Goal: Check status: Check status

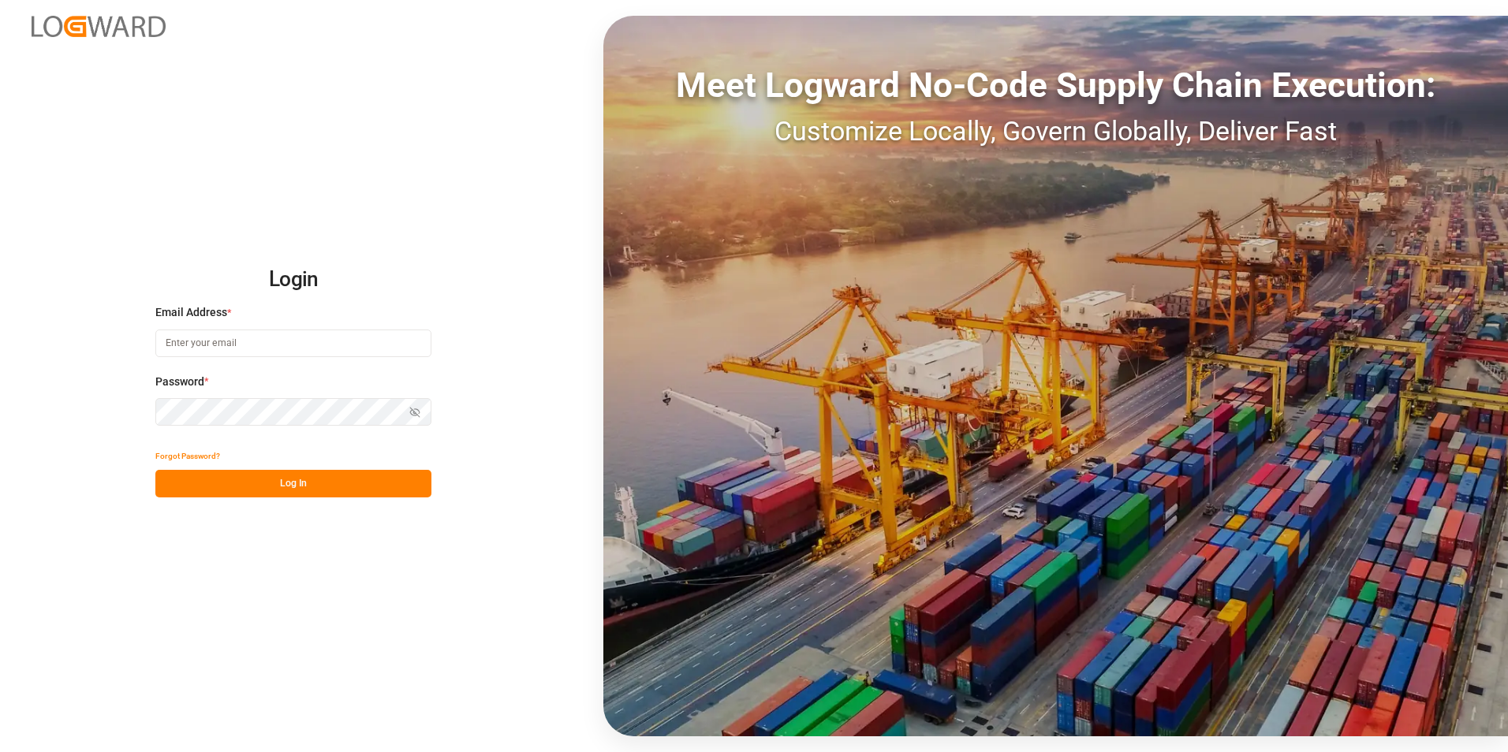
type input "[PERSON_NAME][EMAIL_ADDRESS][PERSON_NAME][DOMAIN_NAME]"
click at [245, 202] on button "Log In" at bounding box center [293, 484] width 276 height 28
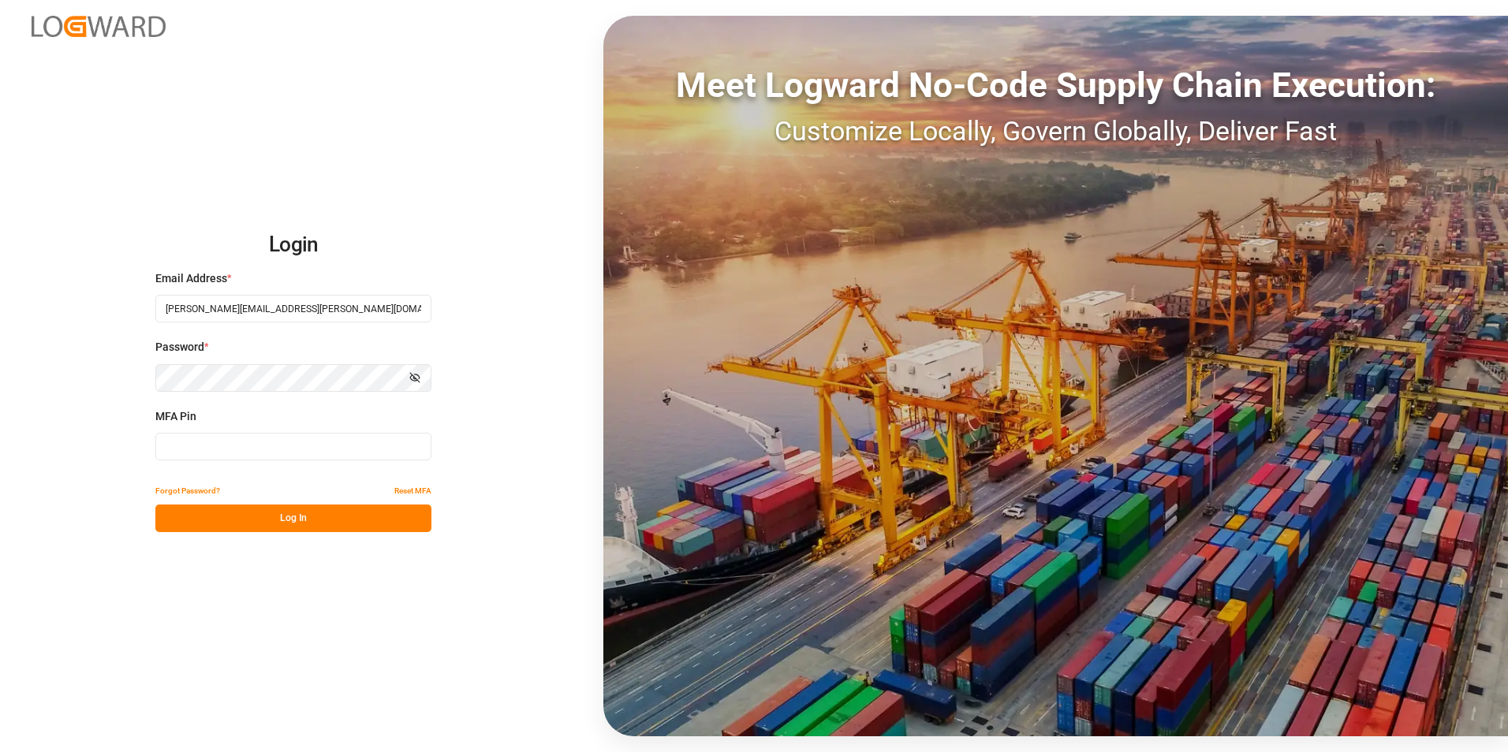
click at [201, 202] on div "MFA Pin" at bounding box center [293, 443] width 276 height 69
click at [215, 202] on input at bounding box center [293, 447] width 276 height 28
type input "796056"
click at [301, 202] on button "Log In" at bounding box center [293, 519] width 276 height 28
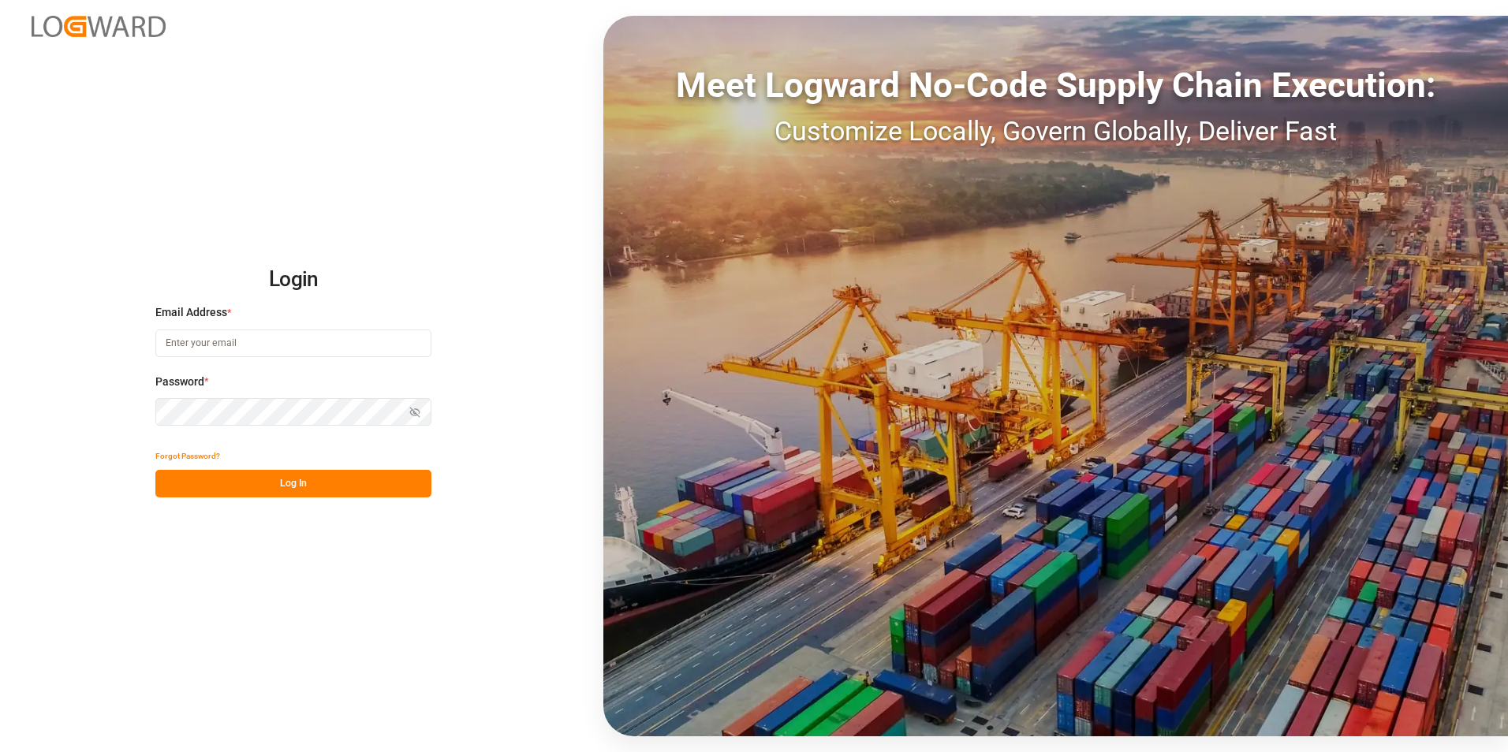
type input "[PERSON_NAME][EMAIL_ADDRESS][PERSON_NAME][DOMAIN_NAME]"
click at [263, 472] on button "Log In" at bounding box center [293, 484] width 276 height 28
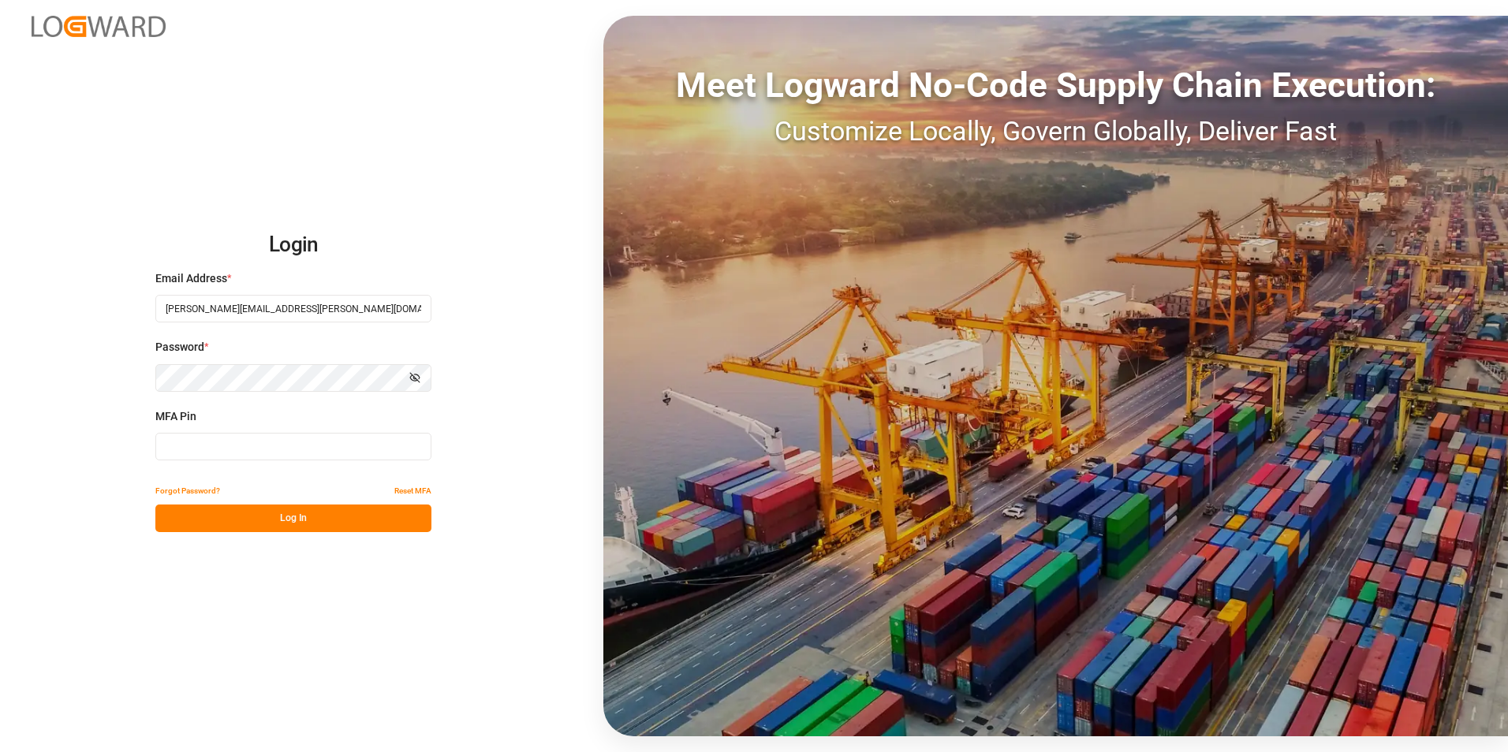
click at [261, 444] on input at bounding box center [293, 447] width 276 height 28
type input "265407"
click at [305, 515] on button "Log In" at bounding box center [293, 519] width 276 height 28
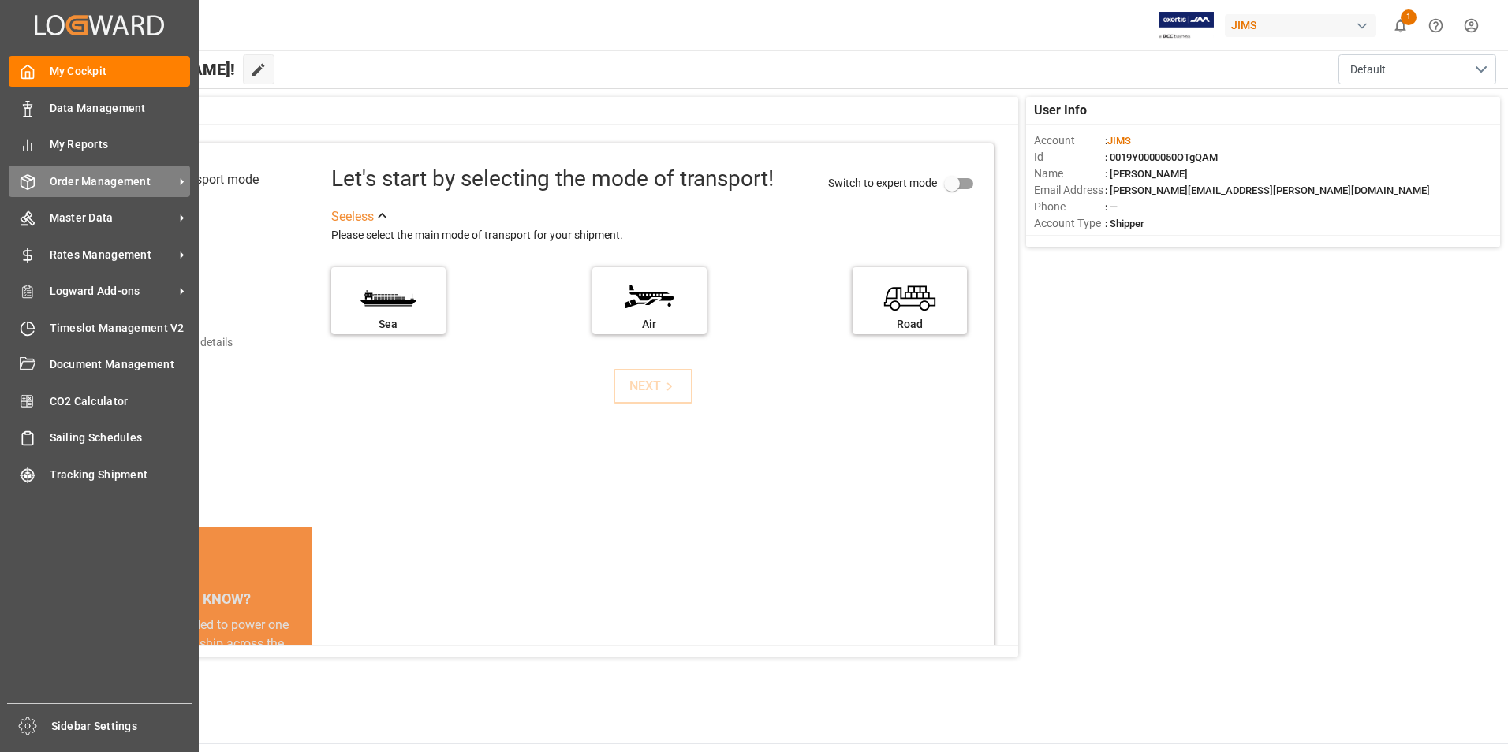
click at [99, 186] on span "Order Management" at bounding box center [112, 182] width 125 height 17
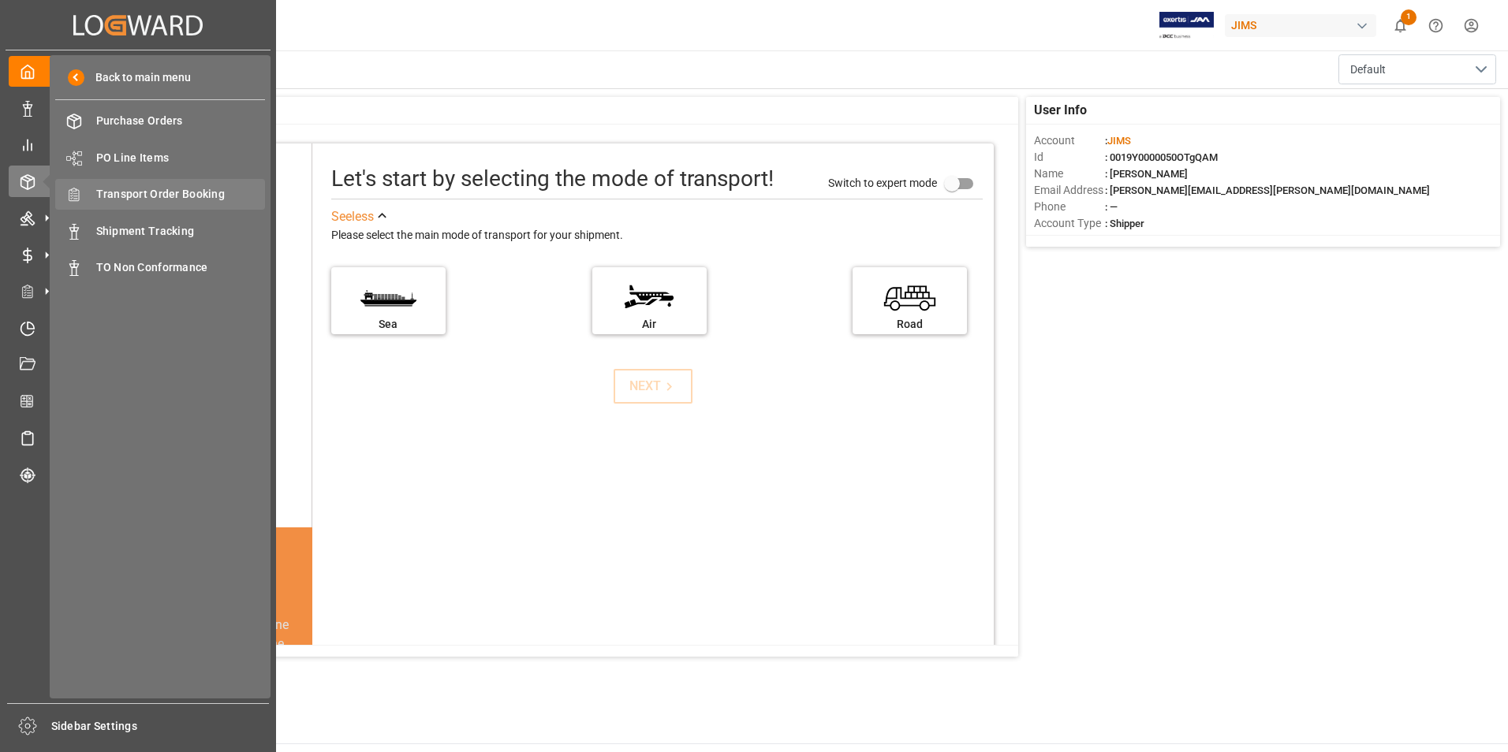
click at [174, 196] on span "Transport Order Booking" at bounding box center [181, 194] width 170 height 17
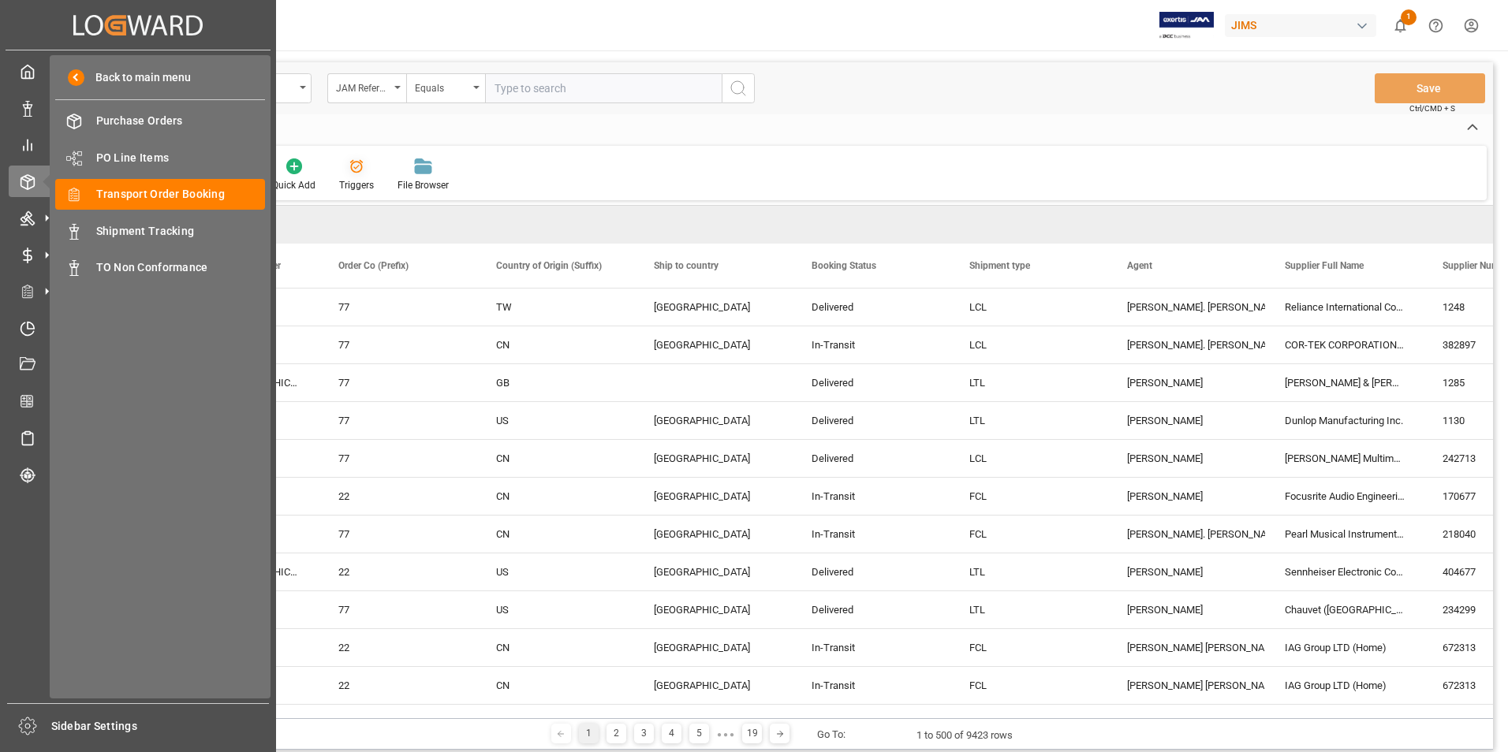
drag, startPoint x: 136, startPoint y: 222, endPoint x: 354, endPoint y: 185, distance: 220.9
click at [136, 223] on span "Shipment Tracking" at bounding box center [181, 231] width 170 height 17
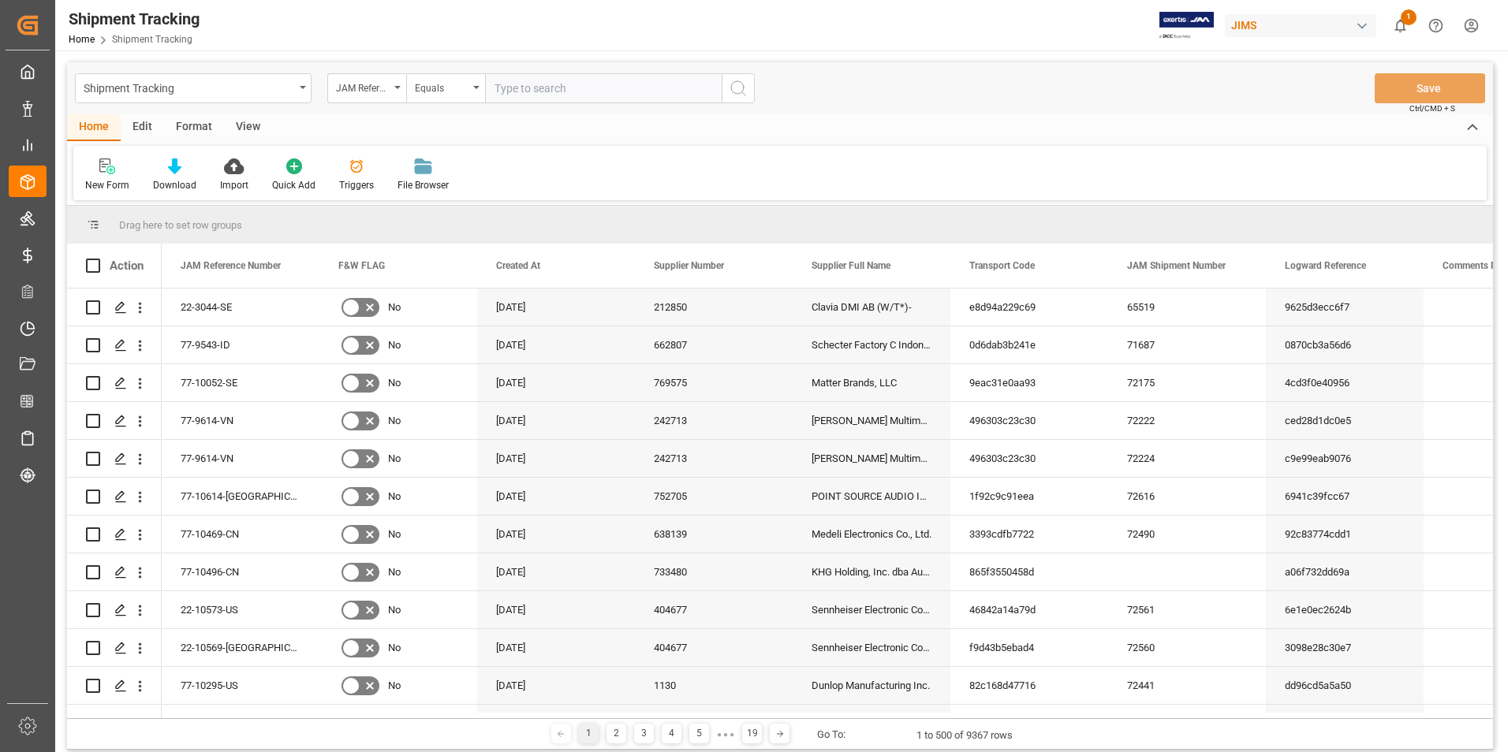
click at [555, 88] on input "text" at bounding box center [603, 88] width 237 height 30
type input "77-10511-[GEOGRAPHIC_DATA]"
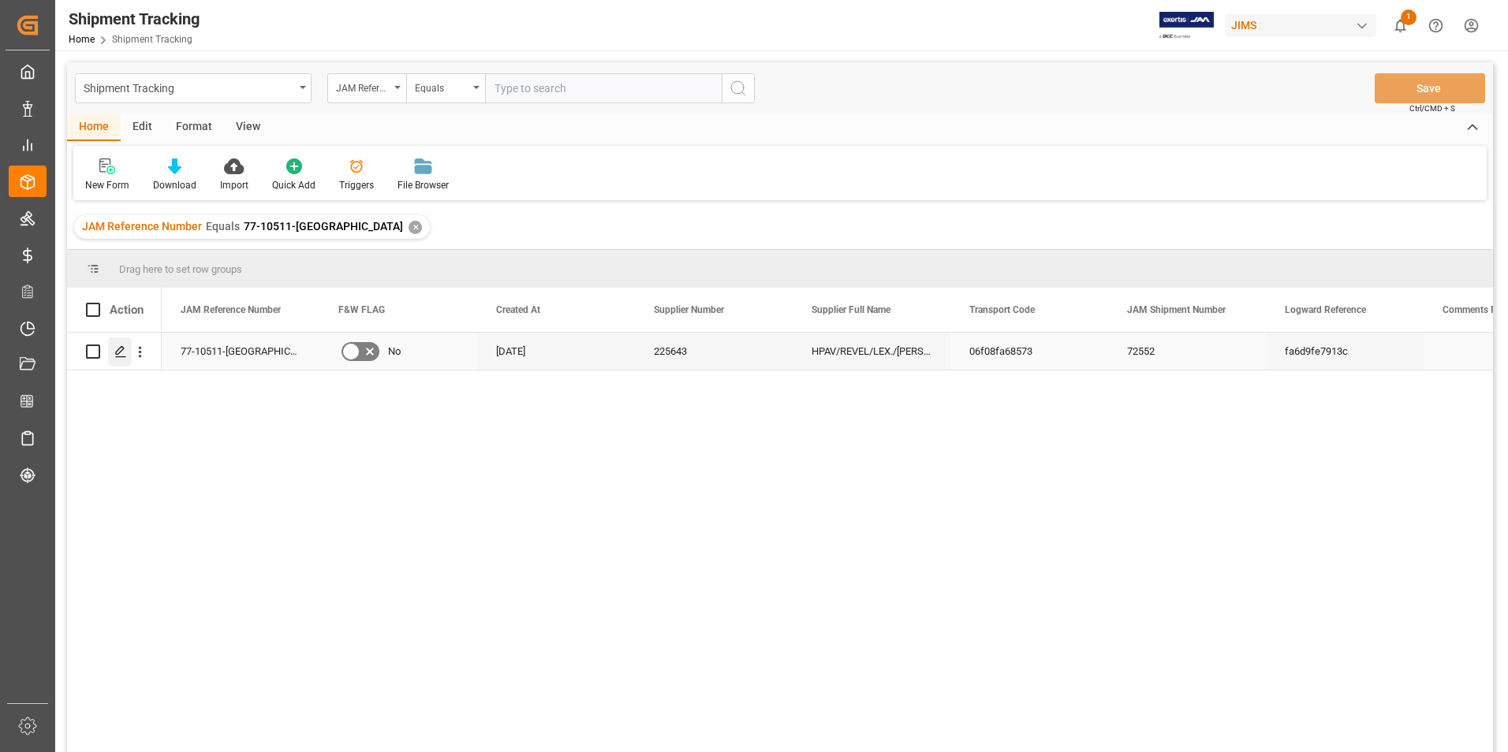
click at [117, 350] on icon "Press SPACE to select this row." at bounding box center [120, 351] width 13 height 13
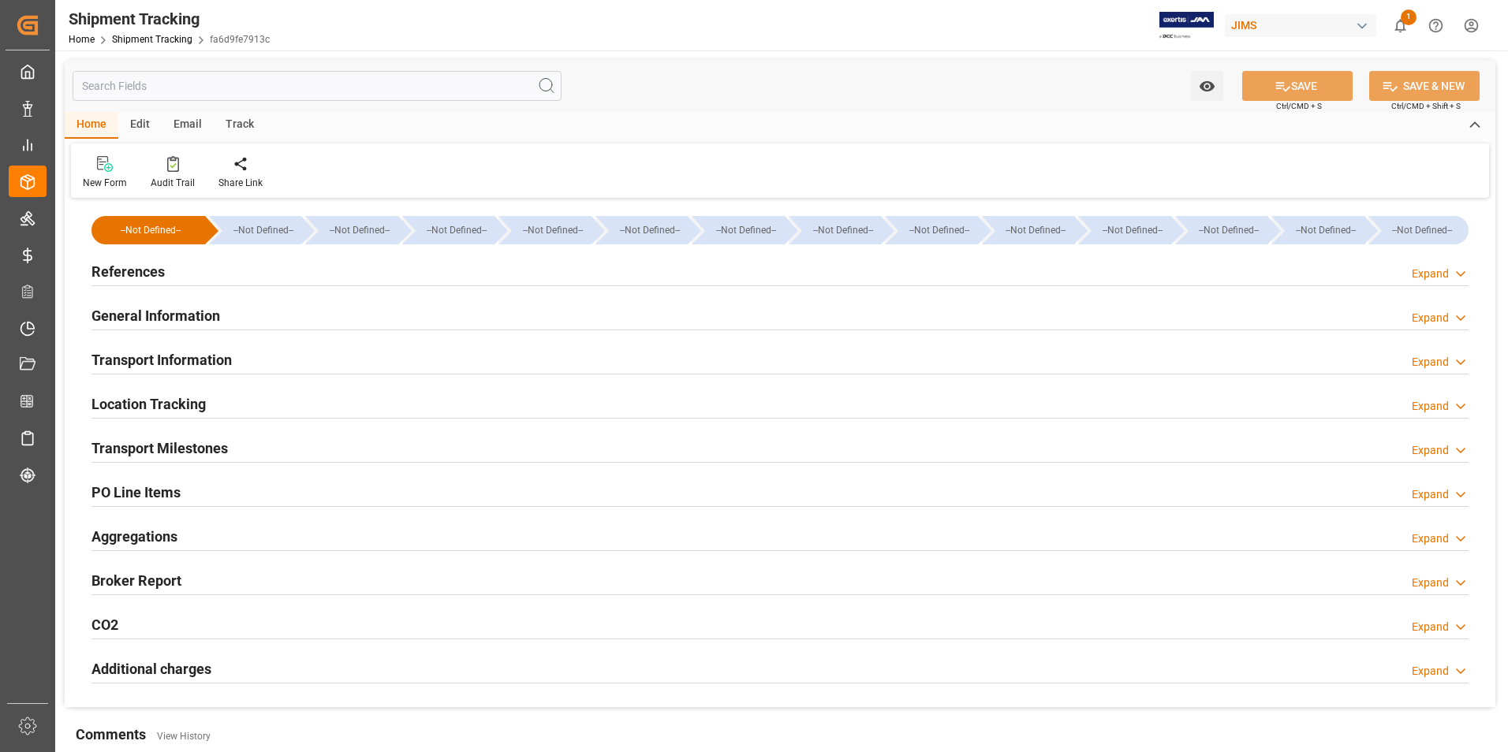
type input "[DATE]"
click at [137, 261] on h2 "References" at bounding box center [127, 271] width 73 height 21
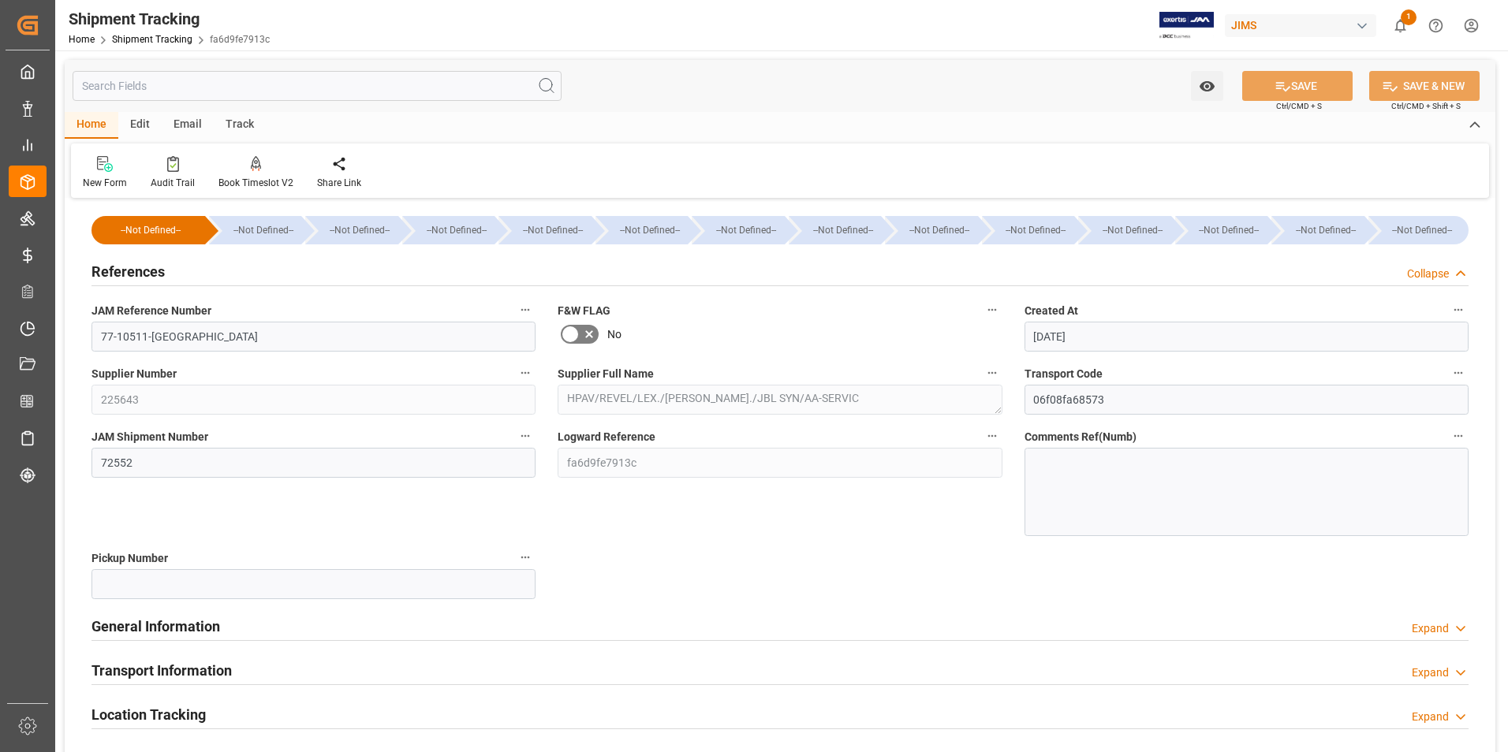
click at [68, 16] on div "Shipment Tracking Home Shipment Tracking fa6d9fe7913c" at bounding box center [169, 25] width 212 height 50
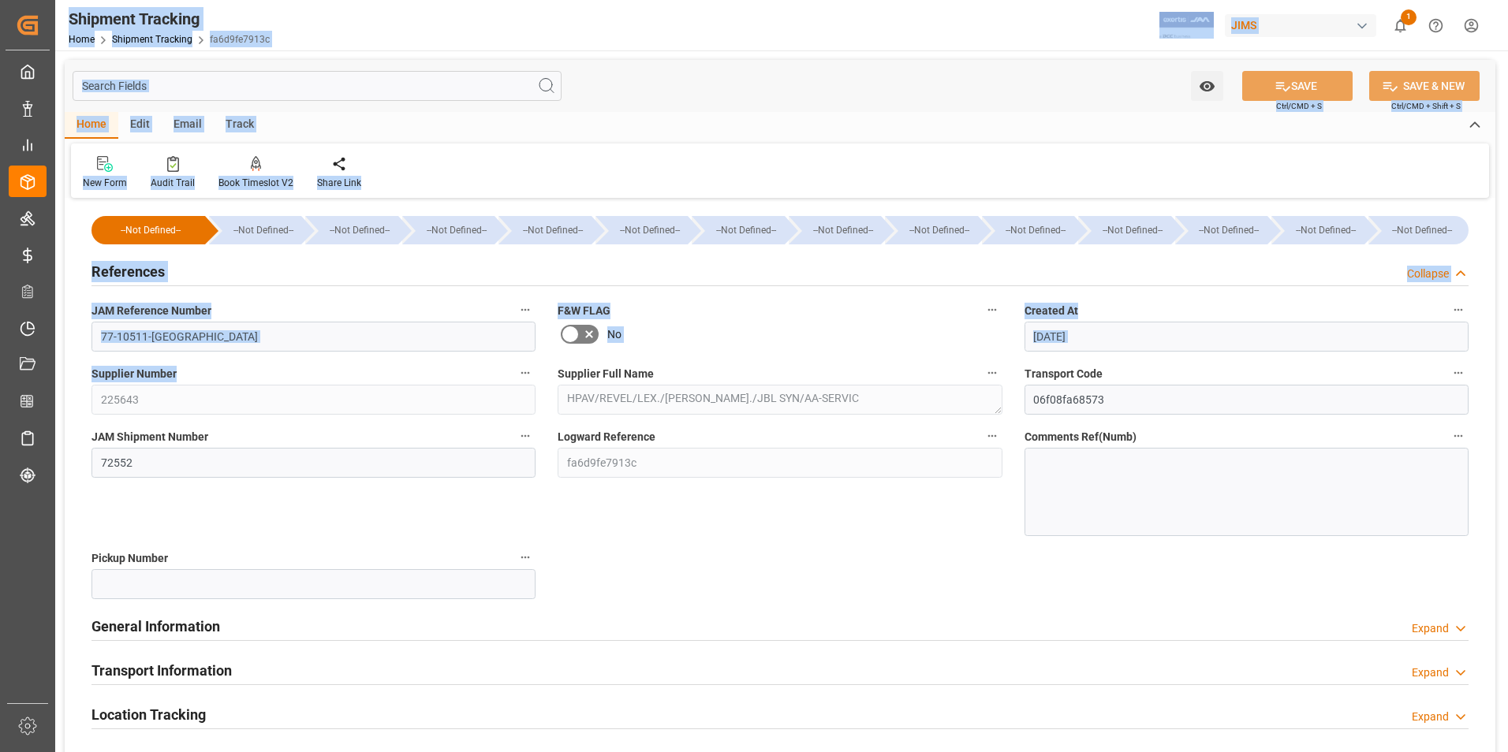
drag, startPoint x: 63, startPoint y: 16, endPoint x: 295, endPoint y: 383, distance: 434.5
click at [295, 383] on div "Shipment Tracking Home Shipment Tracking fa6d9fe7913c JIMS 1 Notifications Only…" at bounding box center [780, 376] width 1450 height 752
click at [716, 222] on div "--Not Defined--" at bounding box center [745, 230] width 76 height 28
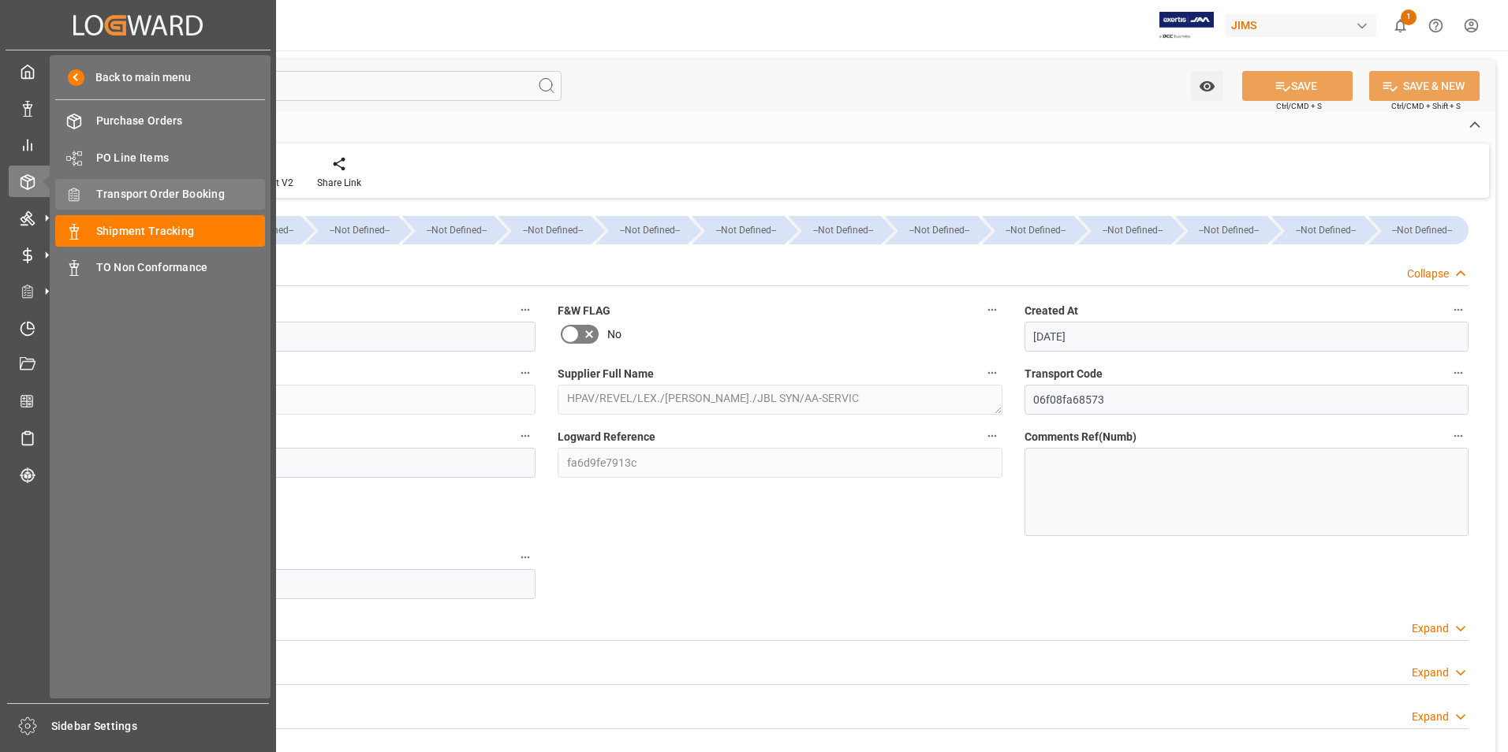
click at [158, 186] on span "Transport Order Booking" at bounding box center [181, 194] width 170 height 17
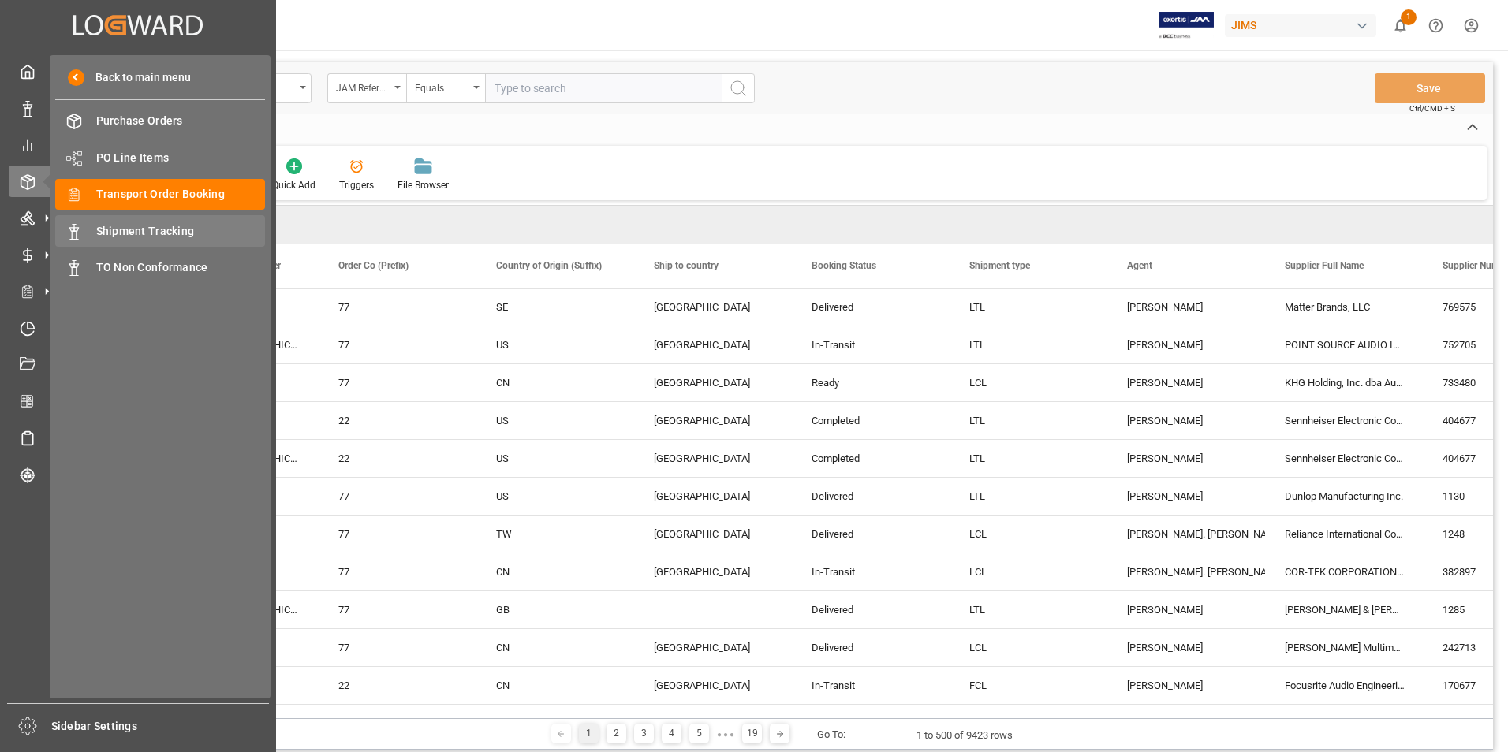
click at [154, 228] on span "Shipment Tracking" at bounding box center [181, 231] width 170 height 17
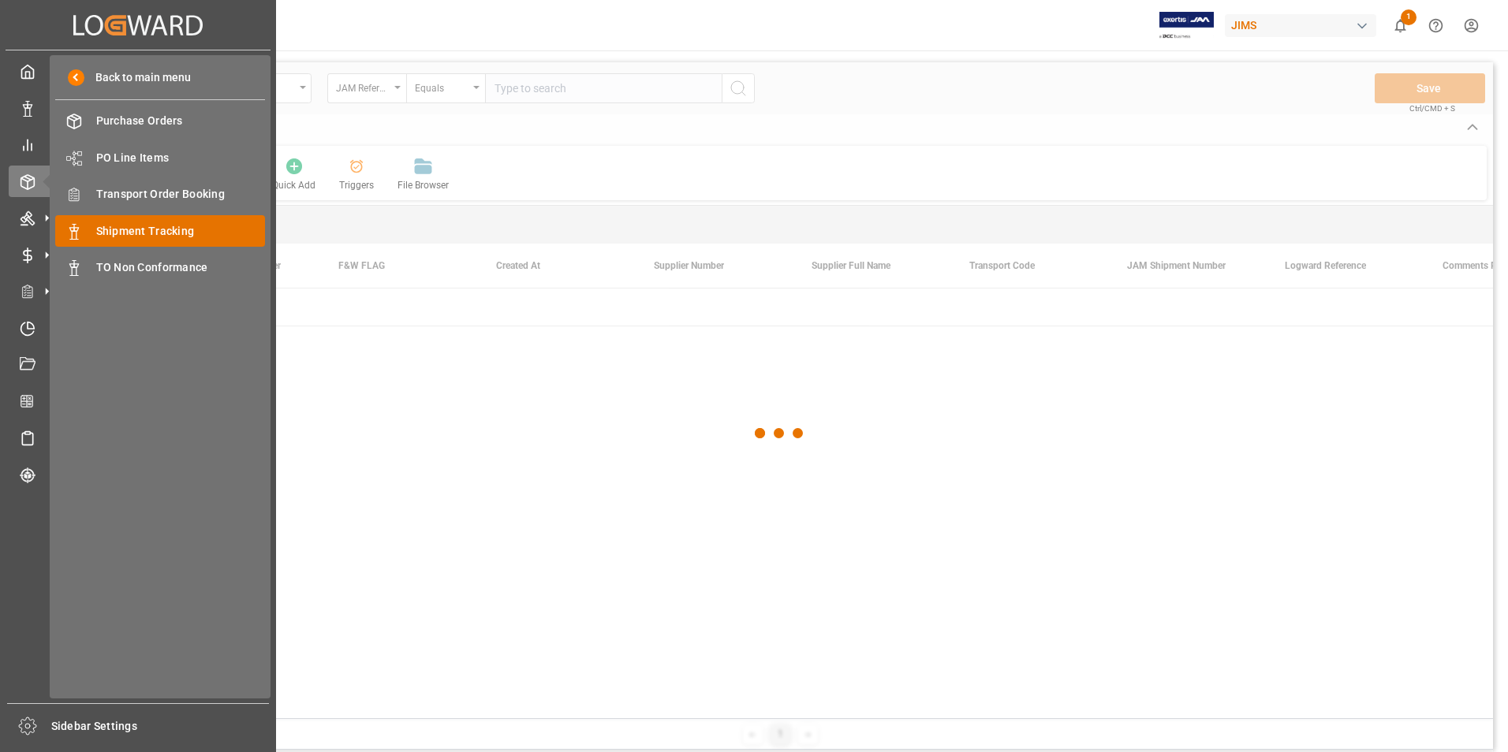
click at [155, 229] on span "Shipment Tracking" at bounding box center [181, 231] width 170 height 17
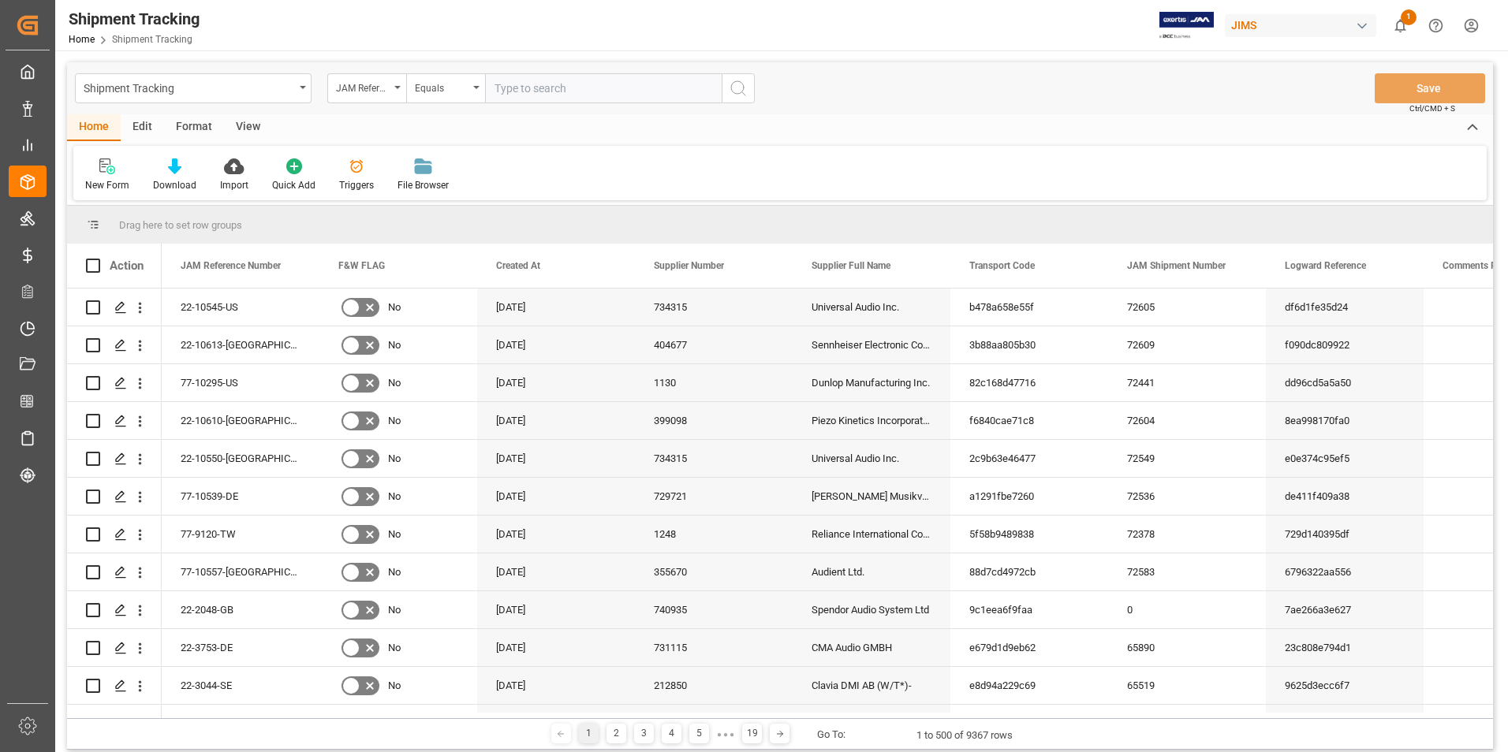
drag, startPoint x: 578, startPoint y: 91, endPoint x: 592, endPoint y: 82, distance: 17.1
click at [584, 88] on input "text" at bounding box center [603, 88] width 237 height 30
type input "77-10511-[GEOGRAPHIC_DATA]"
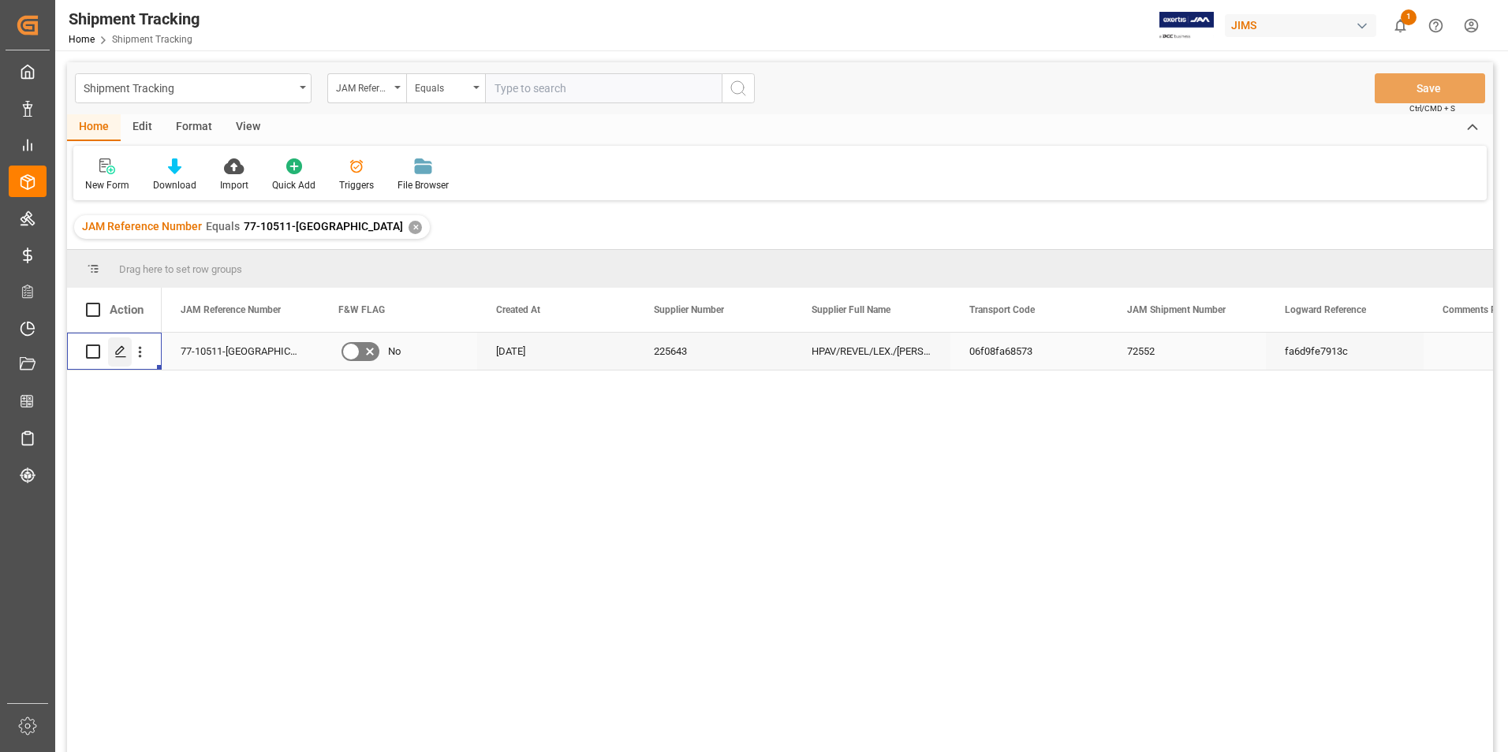
click at [120, 349] on icon "Press SPACE to select this row." at bounding box center [120, 351] width 13 height 13
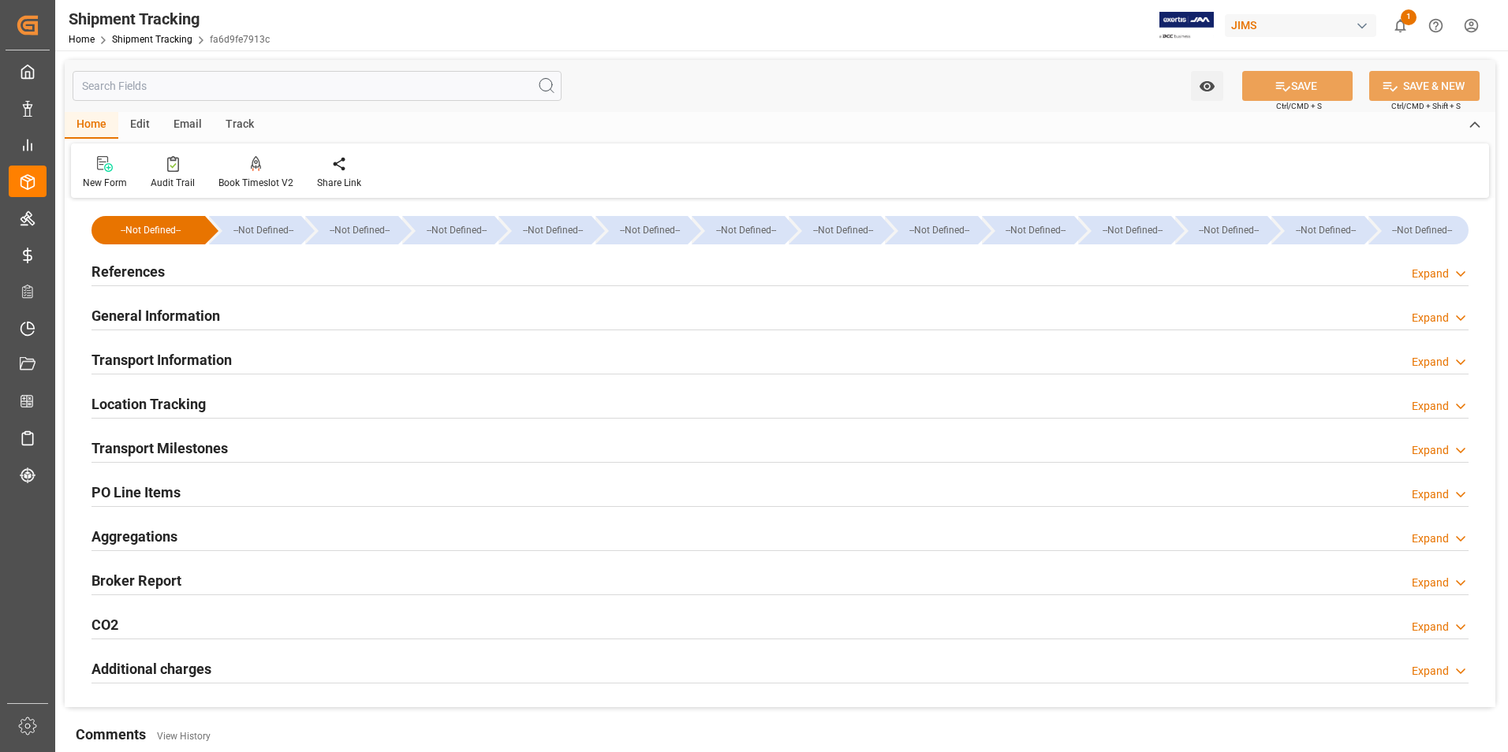
type input "[DATE]"
click at [129, 271] on h2 "References" at bounding box center [127, 271] width 73 height 21
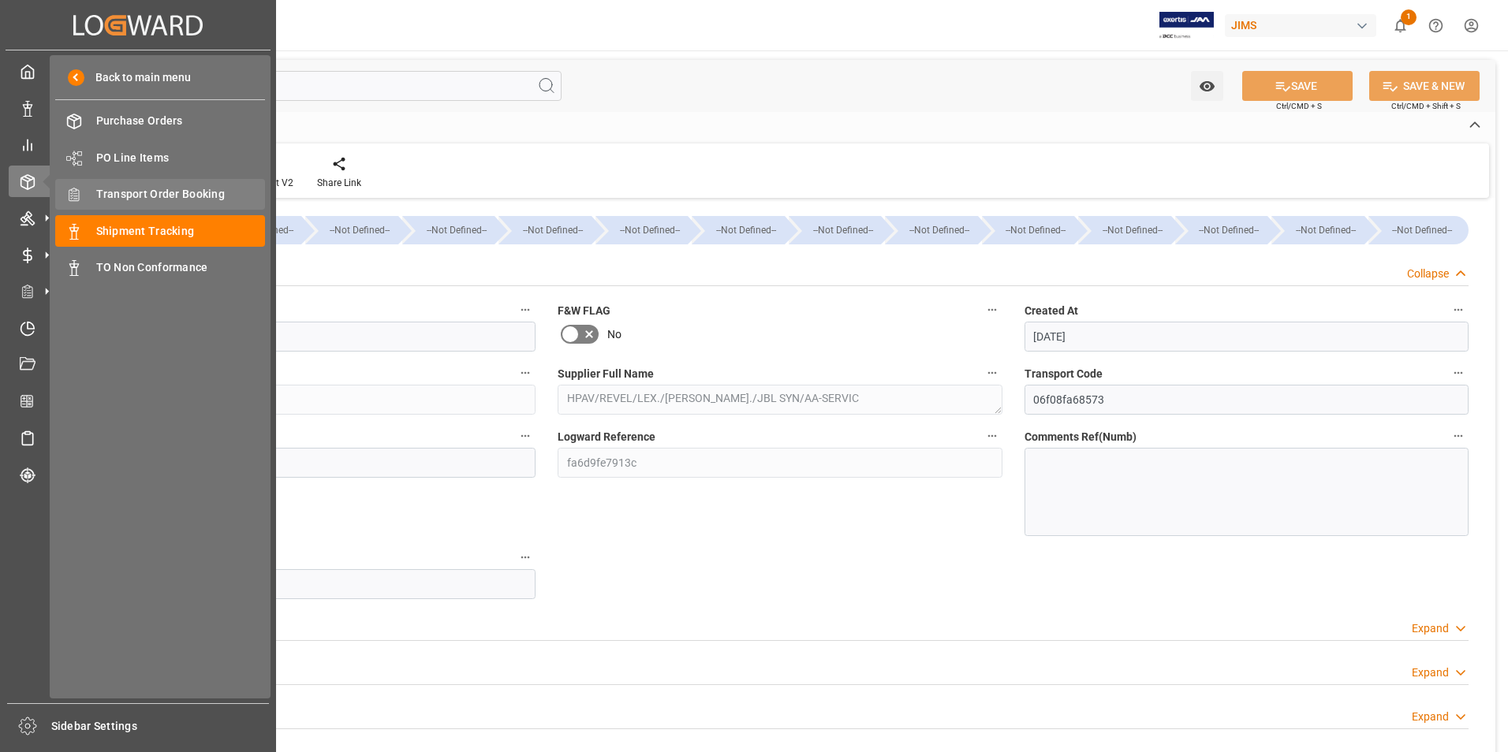
click at [143, 186] on span "Transport Order Booking" at bounding box center [181, 194] width 170 height 17
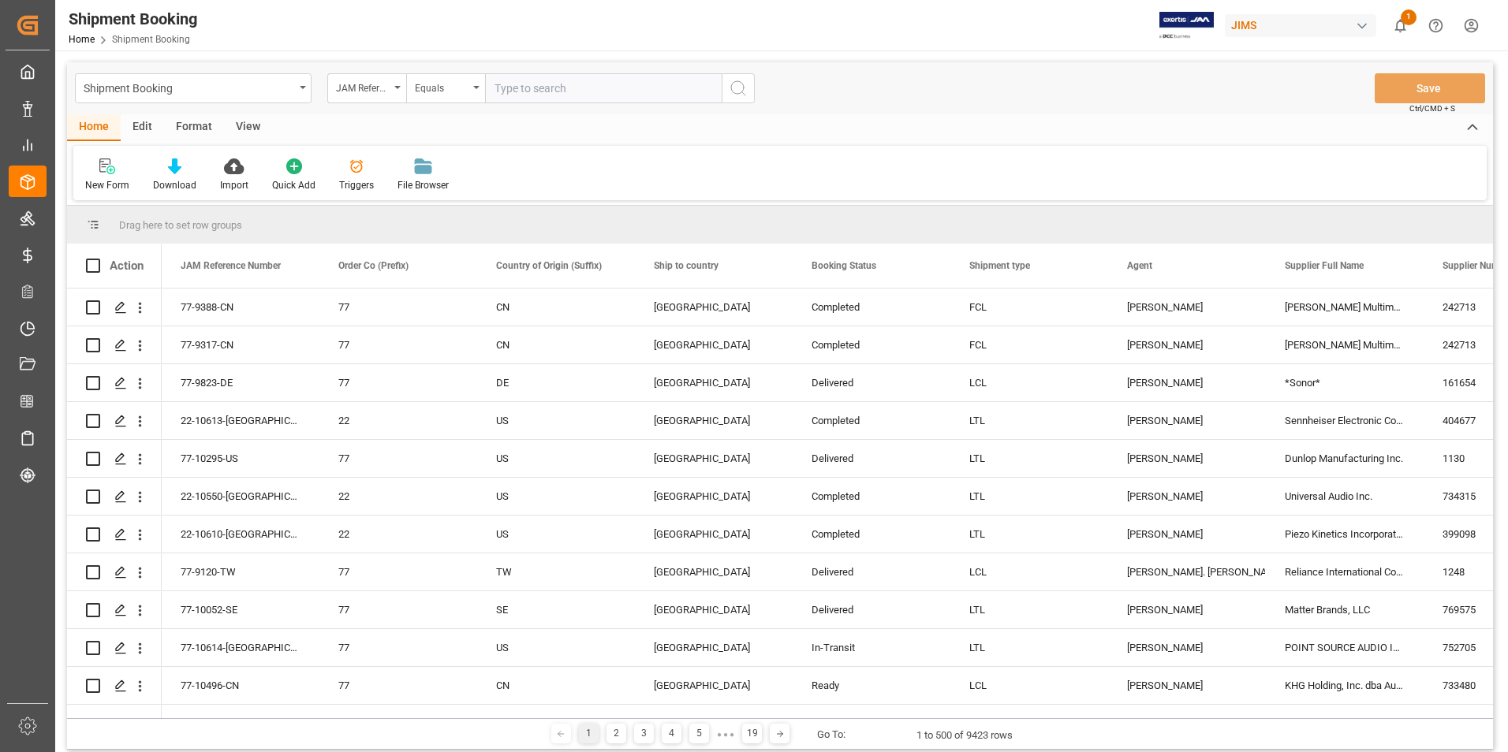
drag, startPoint x: 559, startPoint y: 88, endPoint x: 1170, endPoint y: 13, distance: 614.9
click at [564, 88] on input "text" at bounding box center [603, 88] width 237 height 30
type input "22-9519-CN"
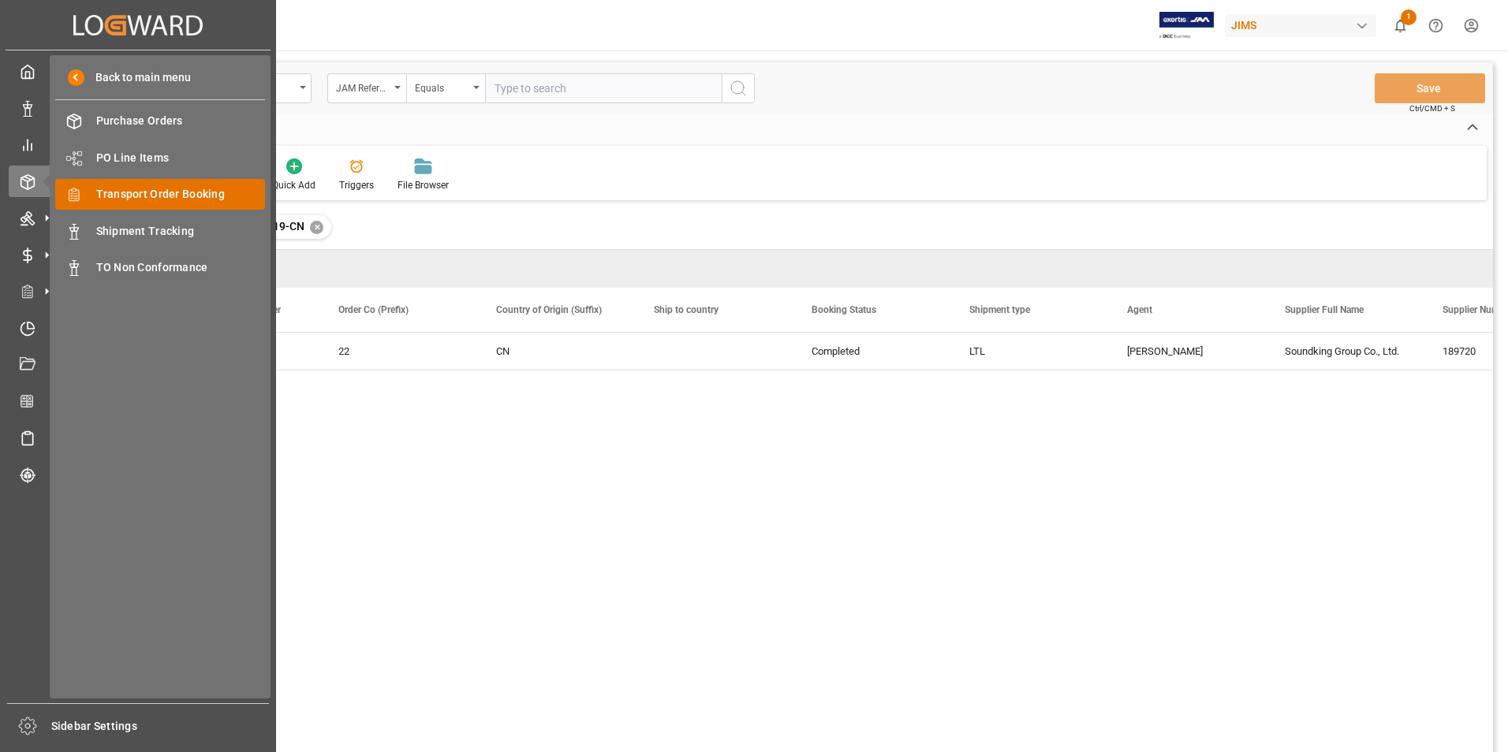
click at [158, 195] on span "Transport Order Booking" at bounding box center [181, 194] width 170 height 17
